Goal: Find specific page/section: Find specific page/section

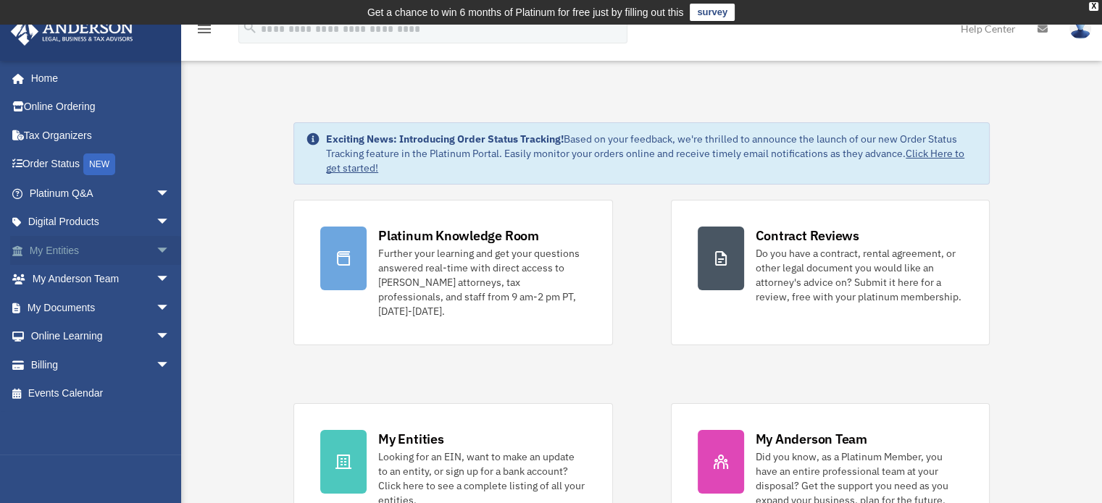
click at [95, 253] on link "My Entities arrow_drop_down" at bounding box center [101, 250] width 182 height 29
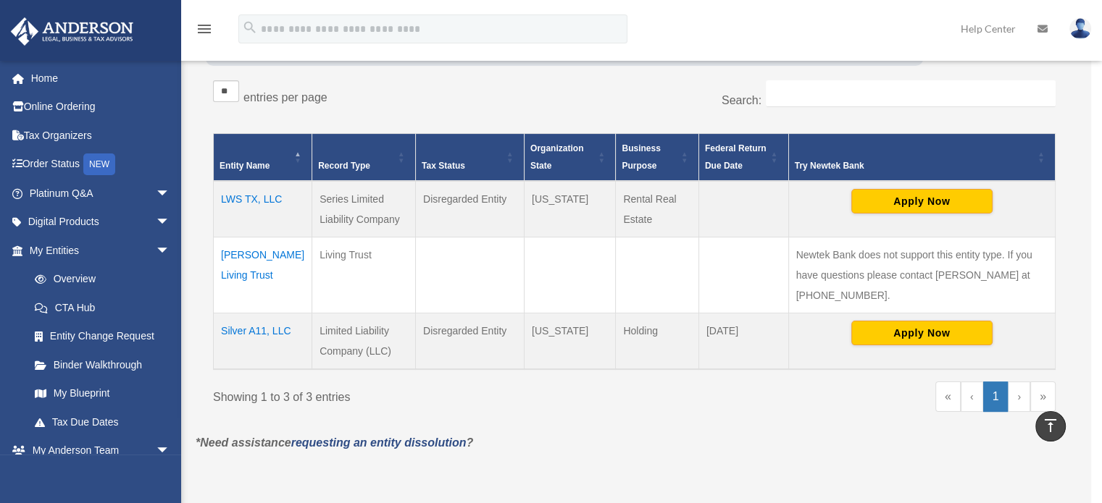
scroll to position [243, 0]
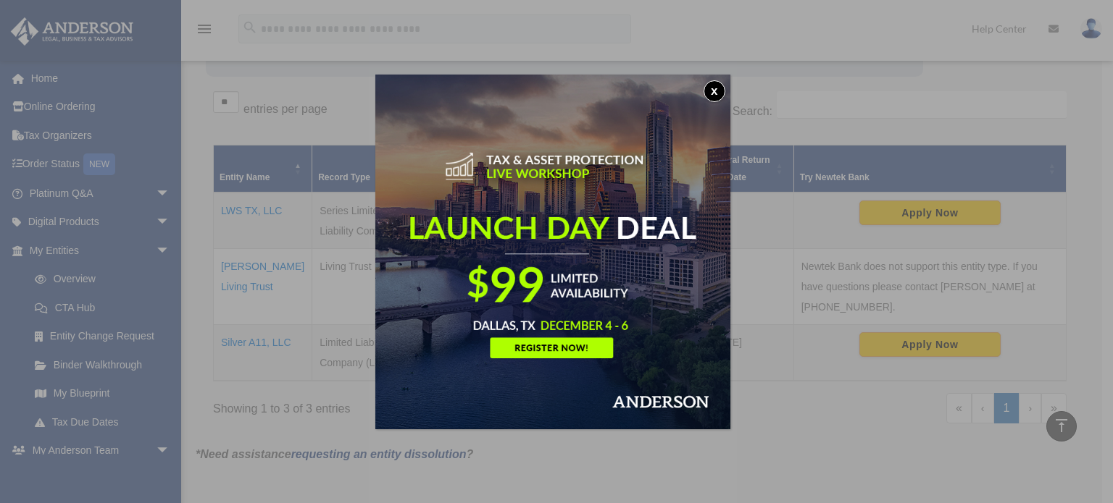
click at [718, 88] on button "x" at bounding box center [714, 91] width 22 height 22
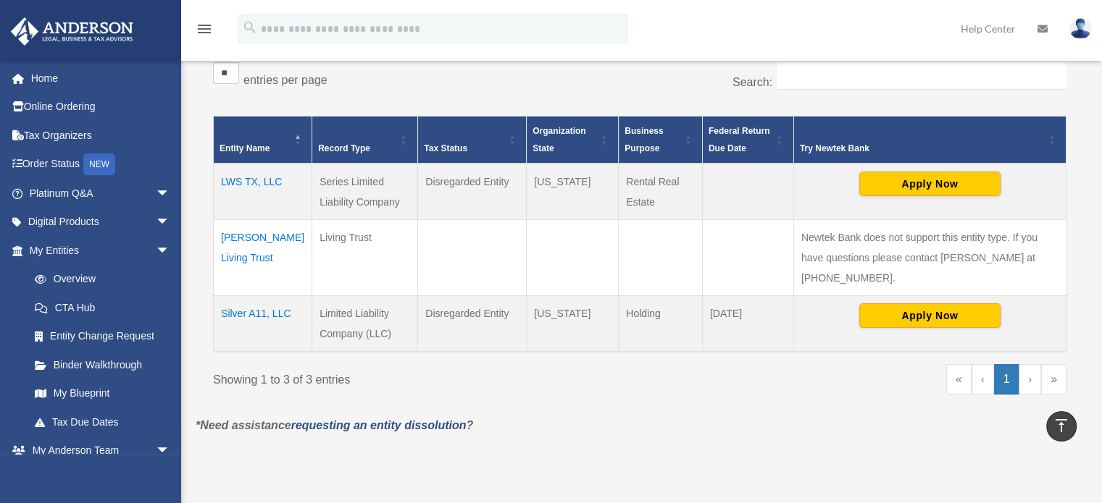
scroll to position [275, 0]
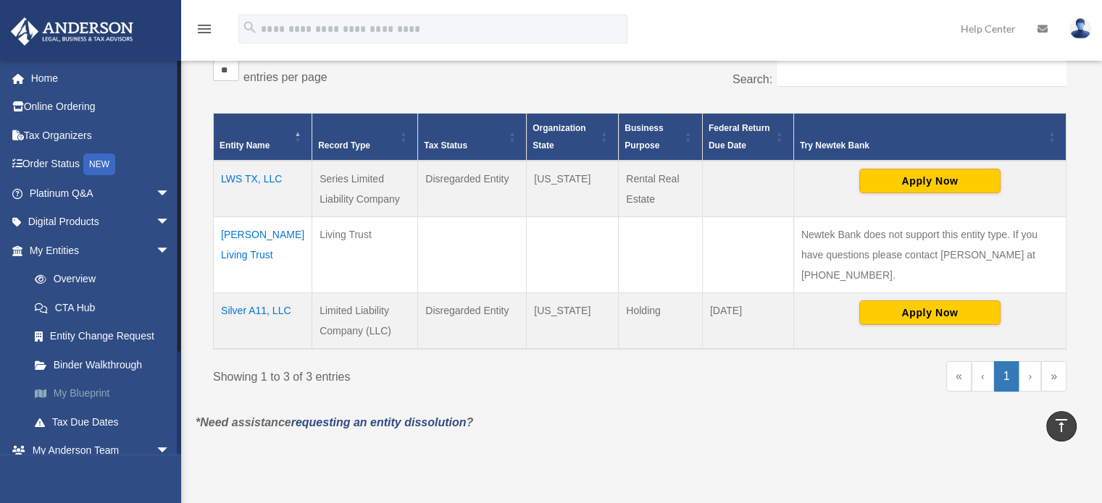
click at [104, 390] on link "My Blueprint" at bounding box center [106, 394] width 172 height 29
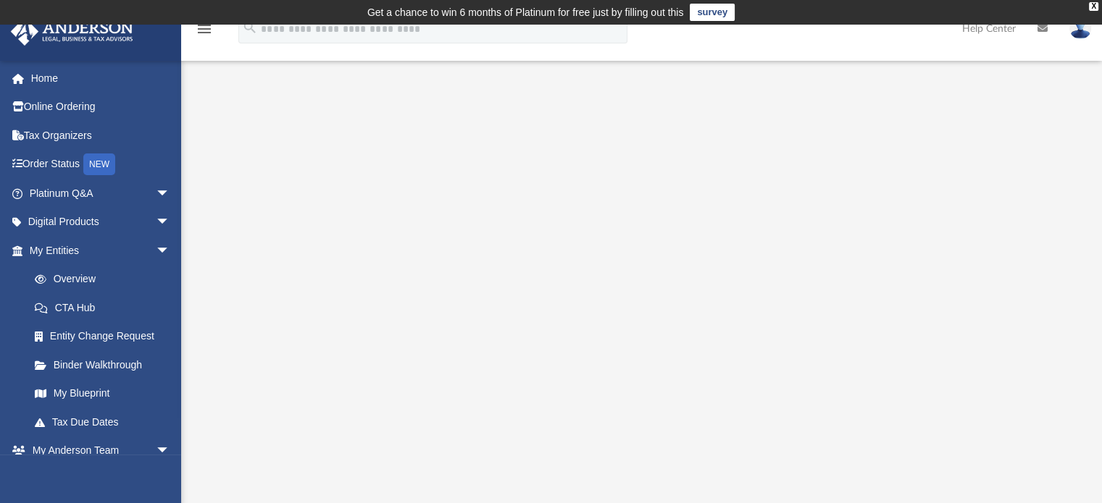
scroll to position [2, 0]
